Goal: Task Accomplishment & Management: Manage account settings

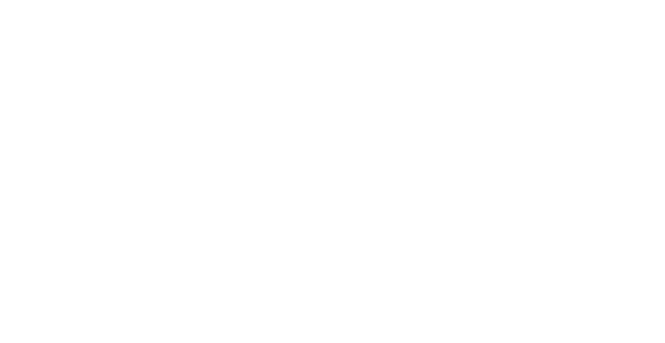
click at [435, 0] on html at bounding box center [332, 0] width 665 height 0
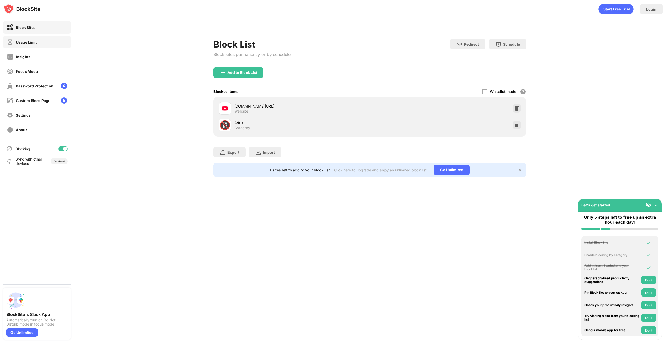
click at [43, 43] on div "Usage Limit" at bounding box center [37, 42] width 68 height 13
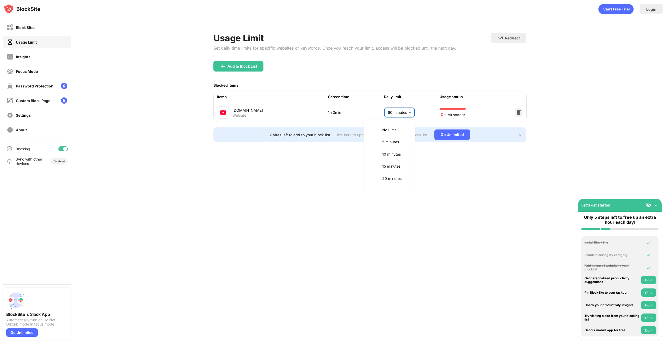
click at [402, 115] on body "Block Sites Usage Limit Insights Focus Mode Password Protection Custom Block Pa…" at bounding box center [332, 171] width 665 height 343
click at [397, 175] on p "2 hours" at bounding box center [396, 177] width 27 height 6
type input "***"
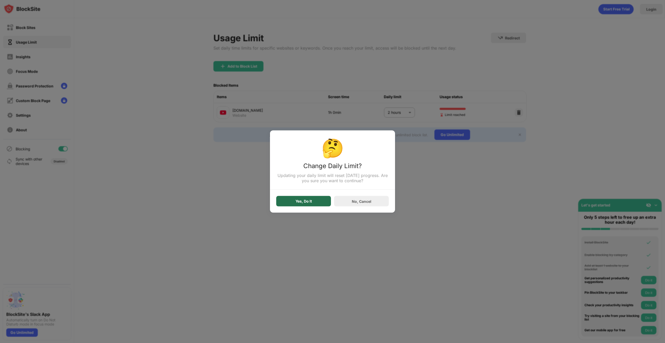
click at [301, 201] on div "Yes, Do It" at bounding box center [304, 201] width 16 height 4
